Goal: Check status: Check status

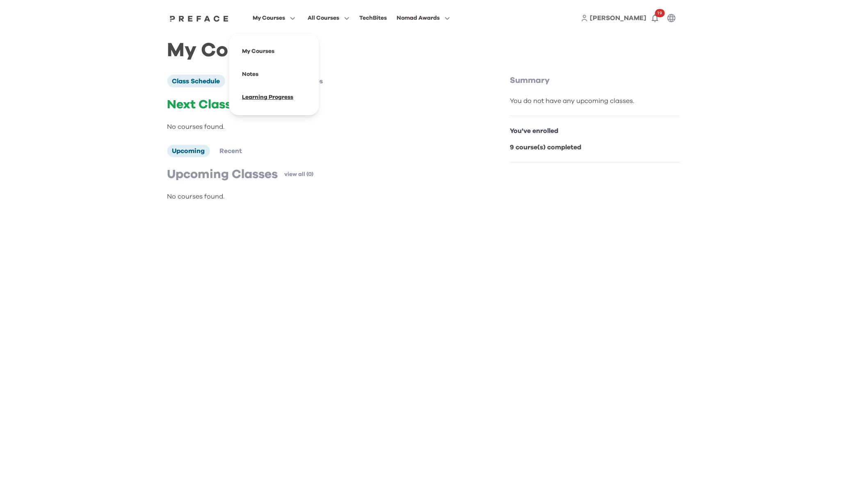
click at [277, 98] on span at bounding box center [274, 97] width 77 height 23
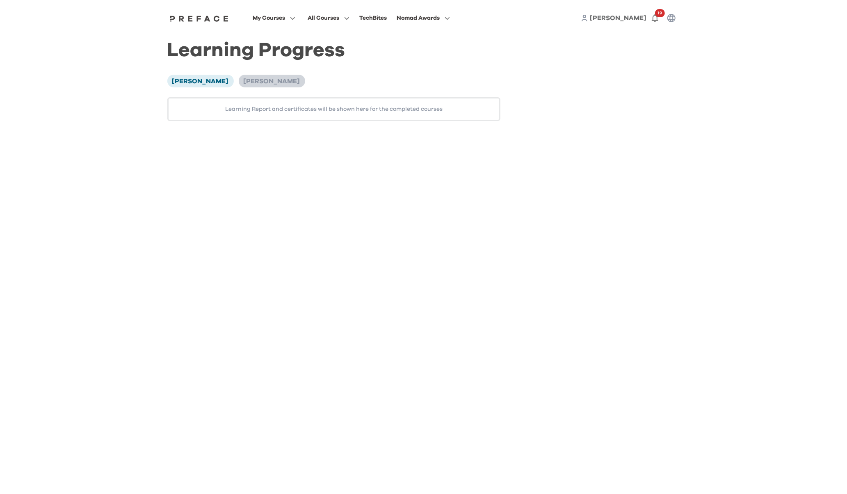
click at [244, 80] on span "[PERSON_NAME]" at bounding box center [272, 81] width 57 height 7
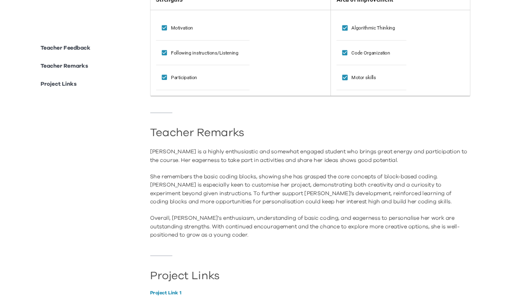
scroll to position [385, 0]
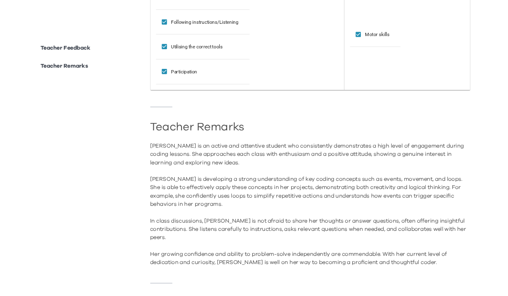
scroll to position [424, 0]
